Goal: Navigation & Orientation: Find specific page/section

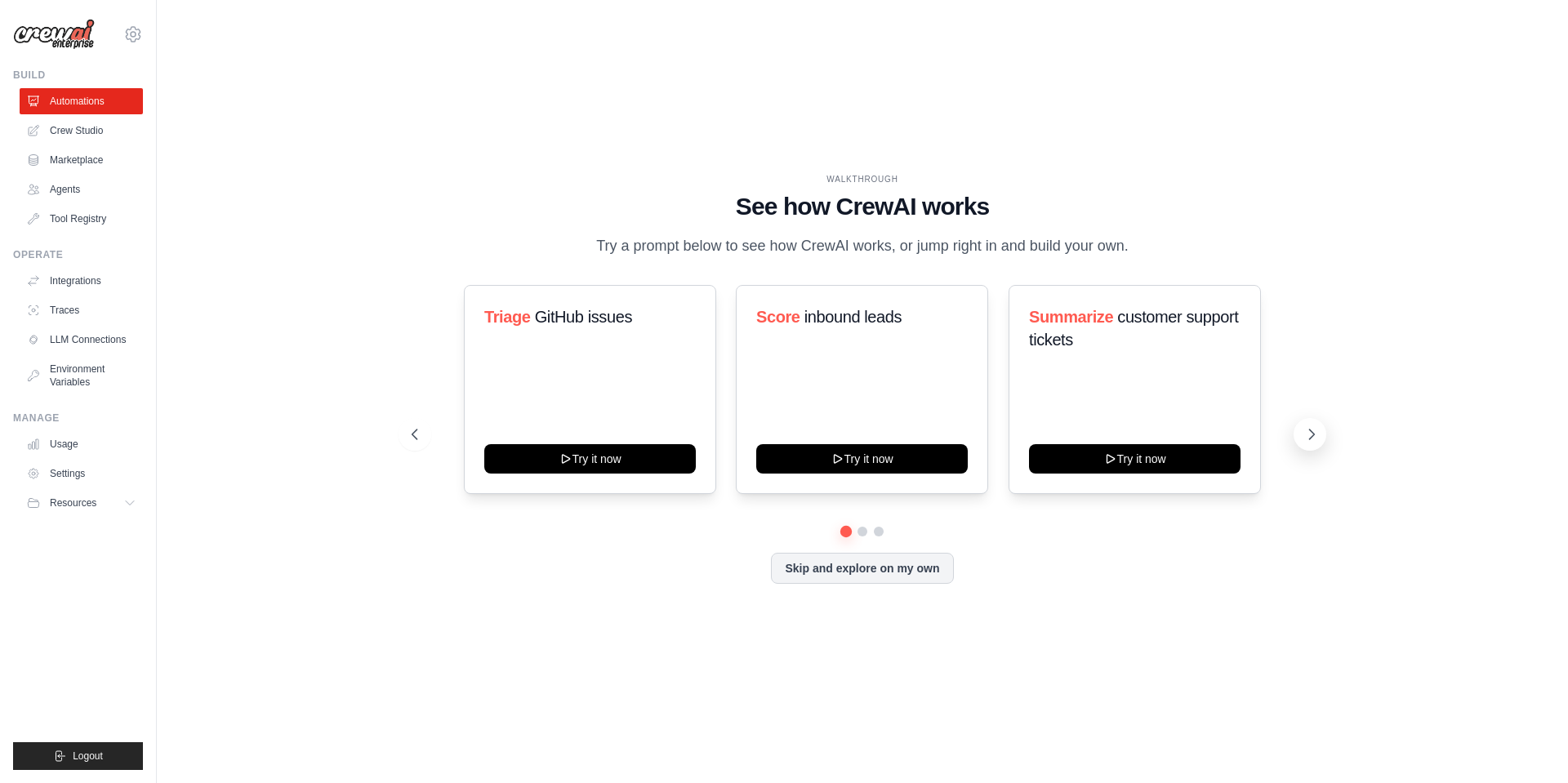
click at [1305, 443] on icon at bounding box center [1311, 434] width 16 height 16
click at [1314, 439] on icon at bounding box center [1313, 434] width 5 height 9
click at [76, 187] on link "Agents" at bounding box center [83, 189] width 123 height 26
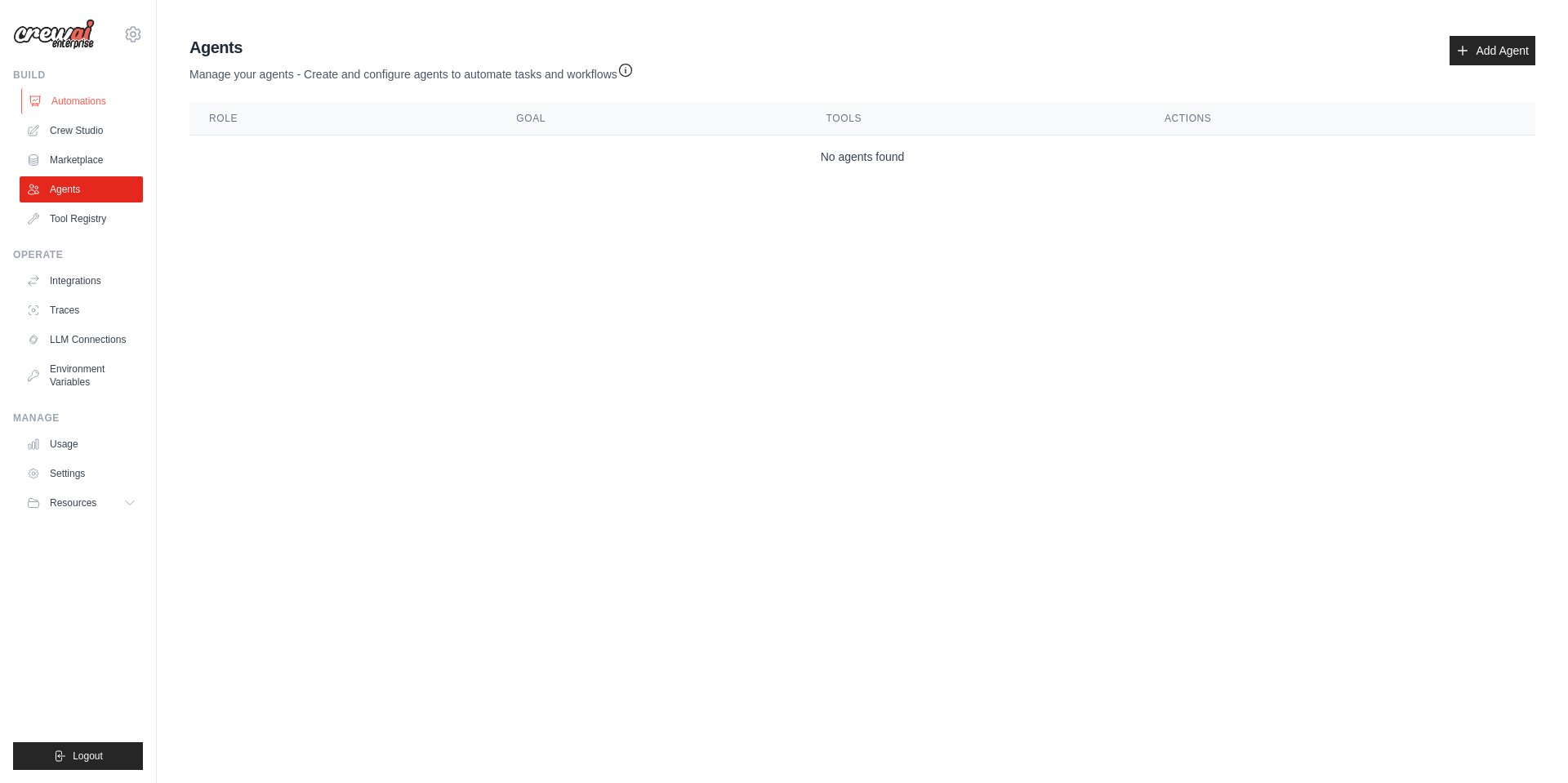
click at [92, 98] on link "Automations" at bounding box center [83, 101] width 123 height 26
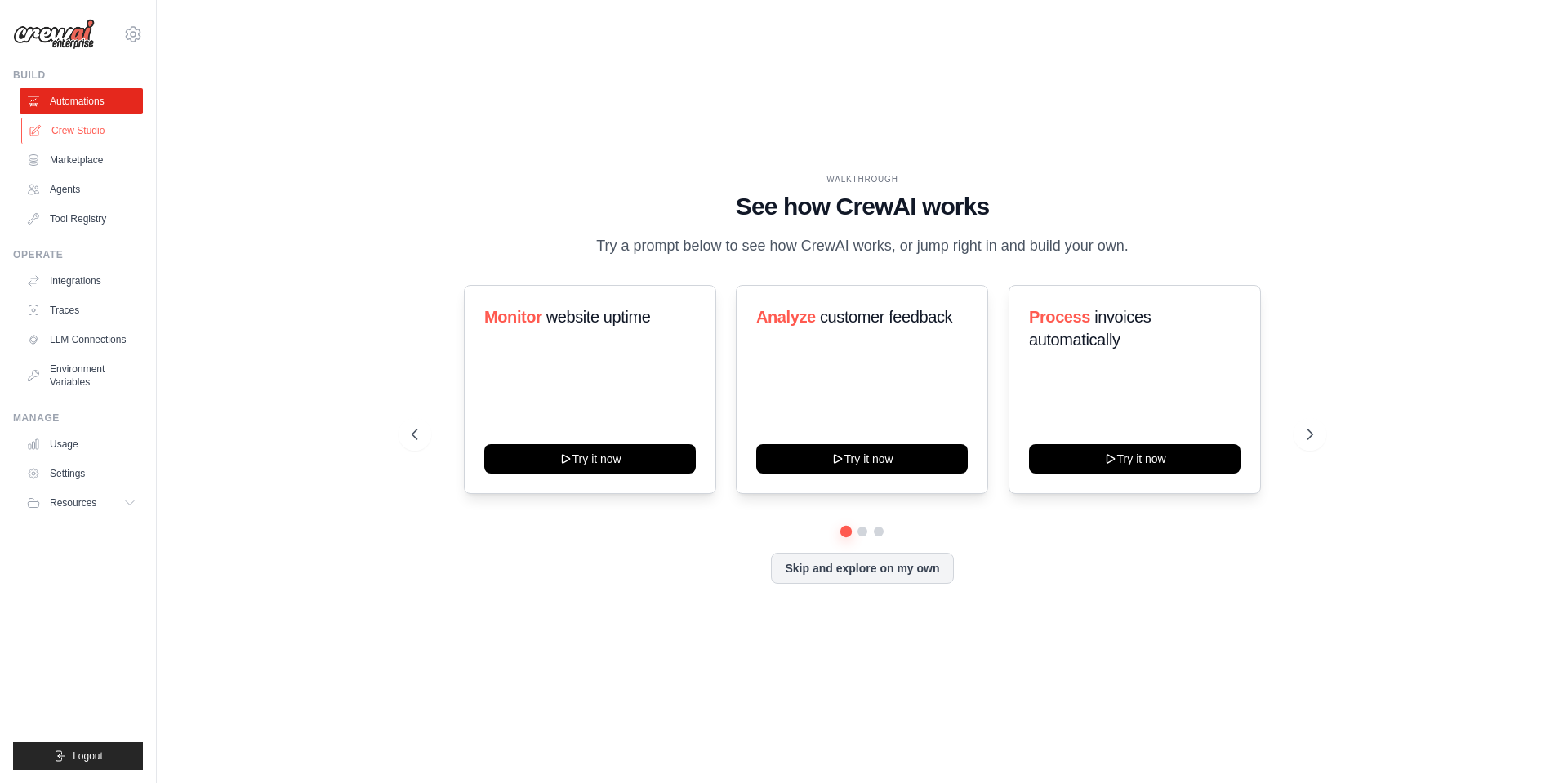
click at [101, 128] on link "Crew Studio" at bounding box center [83, 131] width 123 height 26
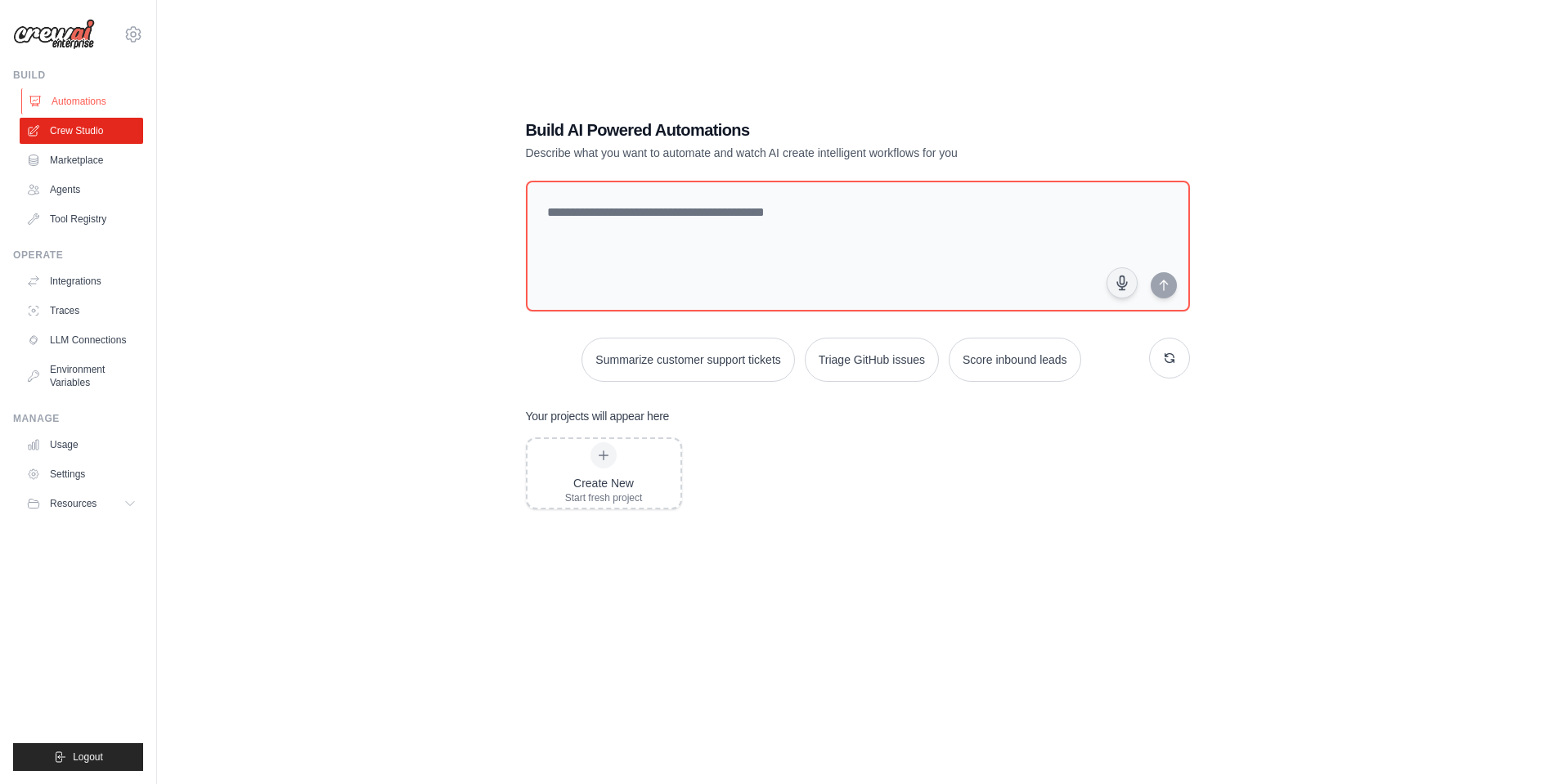
click at [90, 98] on link "Automations" at bounding box center [83, 102] width 123 height 26
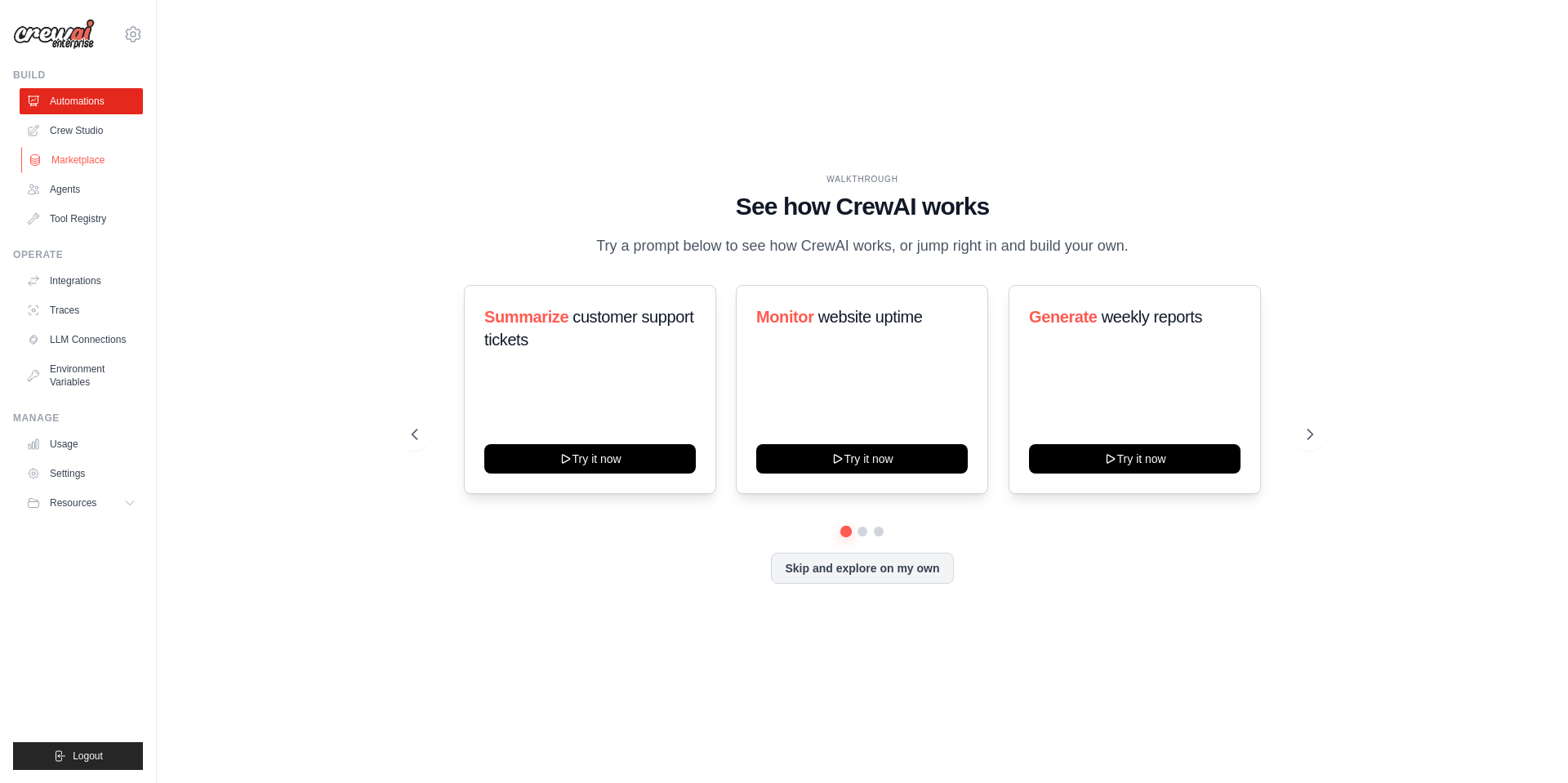
click at [110, 162] on link "Marketplace" at bounding box center [83, 160] width 123 height 26
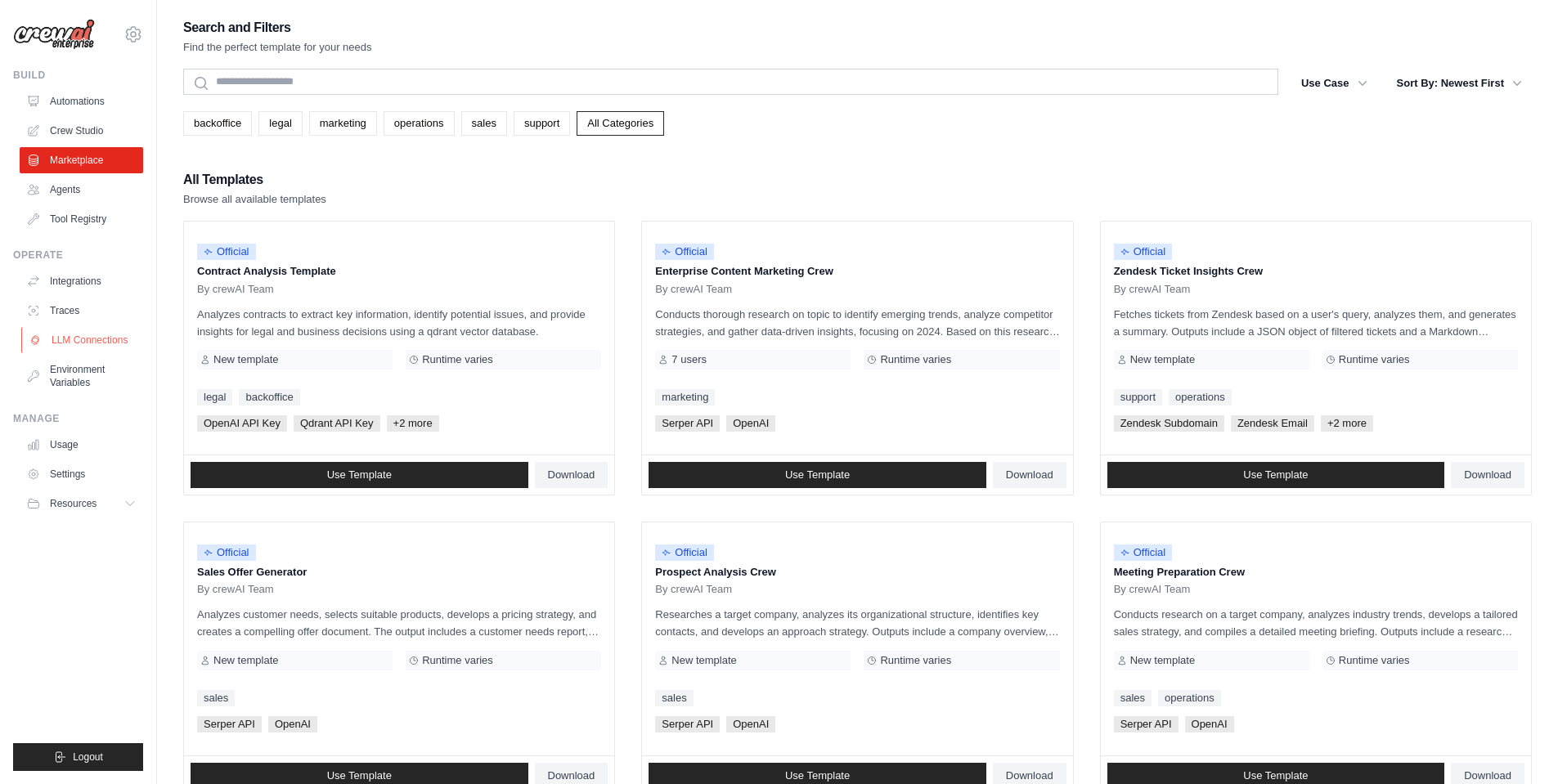
click at [109, 343] on link "LLM Connections" at bounding box center [83, 340] width 123 height 26
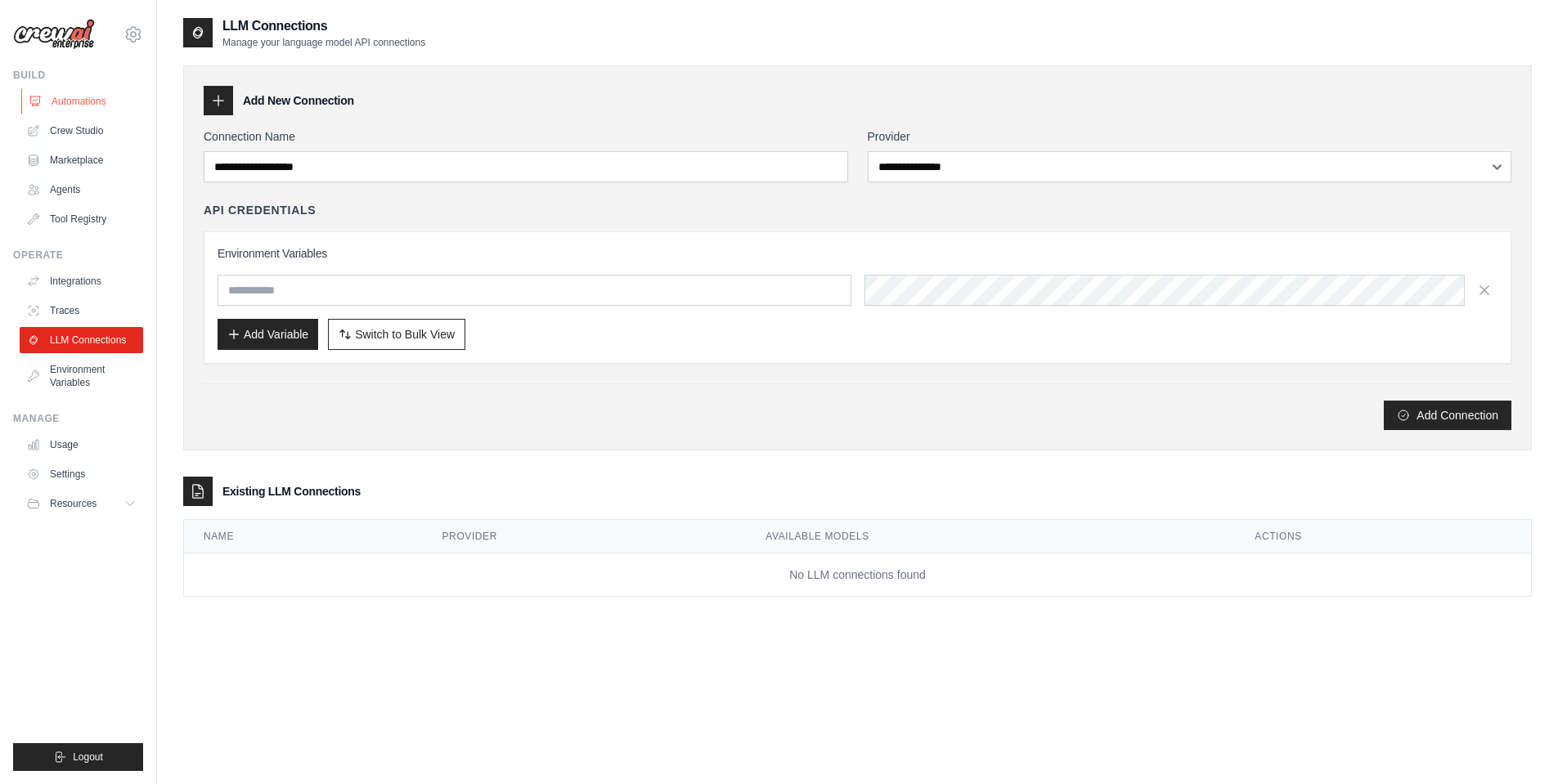
click at [93, 110] on link "Automations" at bounding box center [83, 102] width 123 height 26
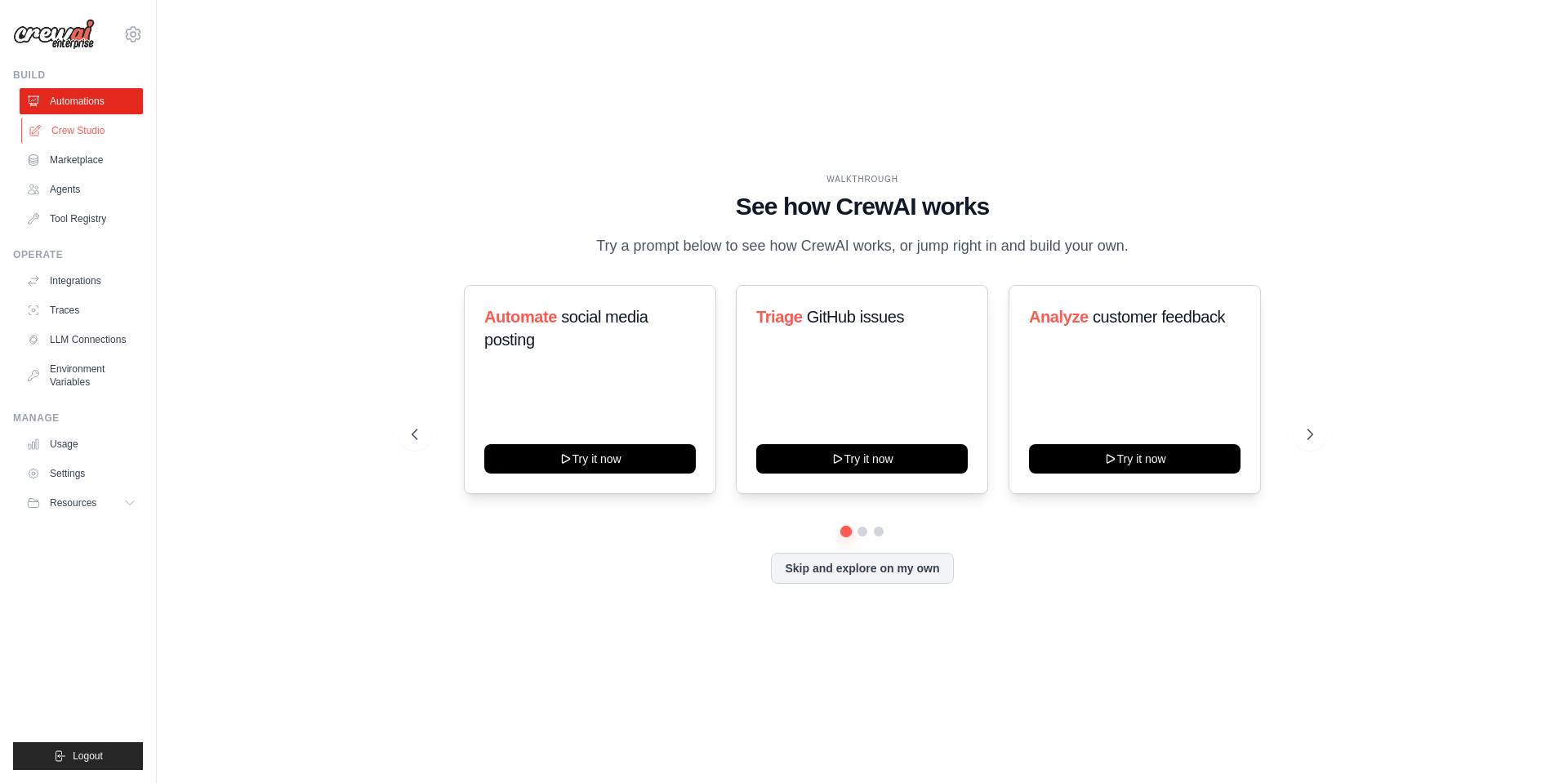
click at [97, 128] on link "Crew Studio" at bounding box center [83, 131] width 123 height 26
